Goal: Transaction & Acquisition: Purchase product/service

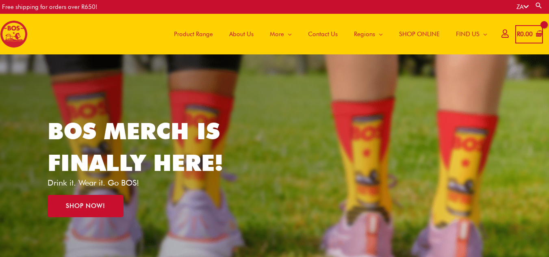
click at [423, 35] on span "SHOP ONLINE" at bounding box center [419, 34] width 41 height 24
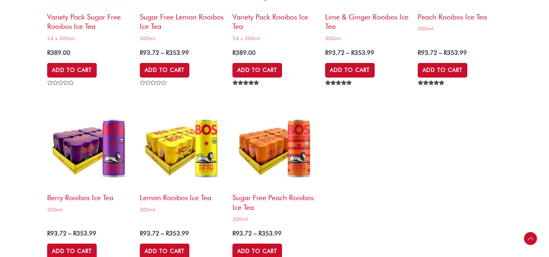
scroll to position [2155, 0]
